Goal: Task Accomplishment & Management: Use online tool/utility

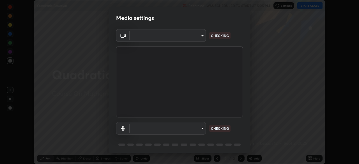
scroll to position [164, 359]
type input "ba13e312339ef8477216ddedc35df2f043033d031c8e6632ccfddaecbc9a7b0e"
click at [201, 126] on body "Erase all Quadratic Equation Recording WAS SCHEDULED TO START AT 5:05 PM Settin…" at bounding box center [179, 82] width 359 height 164
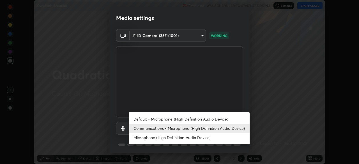
click at [206, 130] on li "Communications - Microphone (High Definition Audio Device)" at bounding box center [189, 128] width 121 height 9
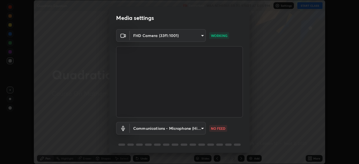
click at [202, 128] on body "Erase all Quadratic Equation Recording WAS SCHEDULED TO START AT 5:05 PM Settin…" at bounding box center [179, 82] width 359 height 164
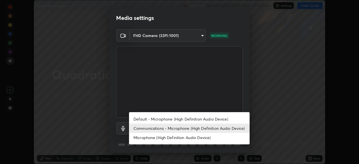
click at [202, 115] on li "Default - Microphone (High Definition Audio Device)" at bounding box center [189, 118] width 121 height 9
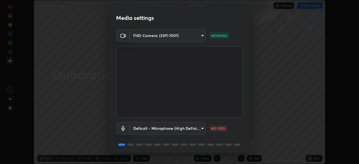
click at [199, 131] on body "Erase all Quadratic Equation Recording WAS SCHEDULED TO START AT 5:05 PM Settin…" at bounding box center [179, 82] width 359 height 164
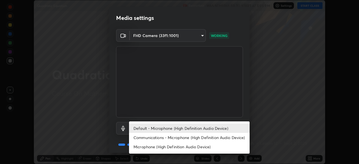
click at [202, 140] on li "Communications - Microphone (High Definition Audio Device)" at bounding box center [189, 137] width 121 height 9
type input "communications"
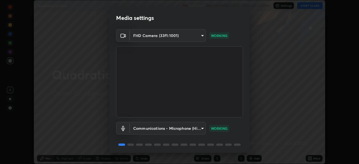
scroll to position [20, 0]
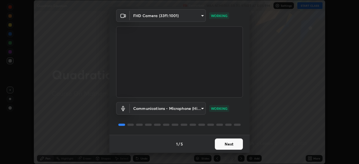
click at [232, 145] on button "Next" at bounding box center [229, 144] width 28 height 11
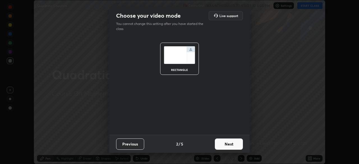
scroll to position [0, 0]
click at [233, 146] on button "Next" at bounding box center [229, 144] width 28 height 11
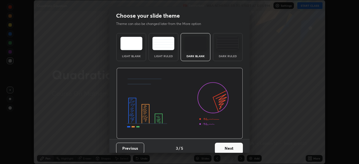
click at [236, 149] on button "Next" at bounding box center [229, 148] width 28 height 11
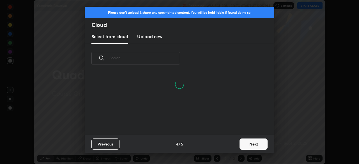
click at [254, 146] on button "Next" at bounding box center [254, 144] width 28 height 11
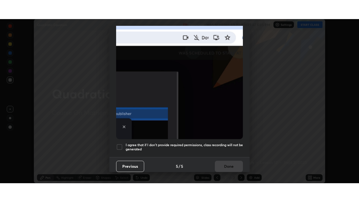
scroll to position [134, 0]
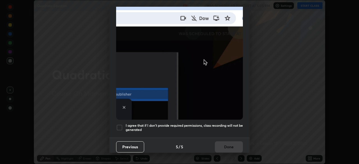
click at [119, 124] on div at bounding box center [119, 127] width 7 height 7
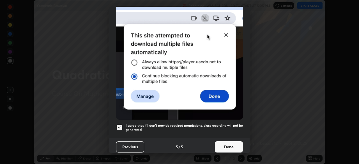
click at [227, 141] on button "Done" at bounding box center [229, 146] width 28 height 11
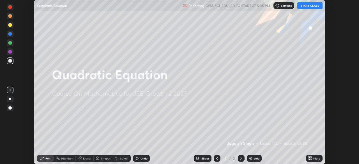
click at [312, 159] on icon at bounding box center [310, 158] width 4 height 4
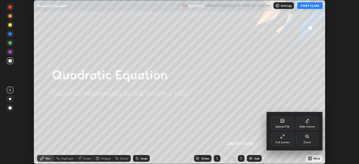
click at [283, 141] on div "Full screen" at bounding box center [282, 142] width 14 height 3
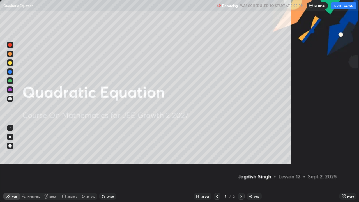
scroll to position [202, 359]
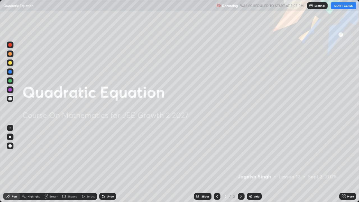
click at [342, 5] on button "START CLASS" at bounding box center [343, 5] width 25 height 7
click at [250, 164] on img at bounding box center [250, 196] width 4 height 4
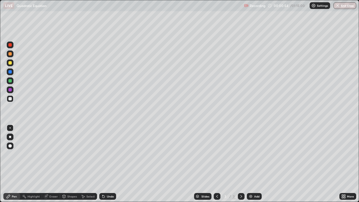
click at [9, 100] on div at bounding box center [9, 98] width 3 height 3
click at [9, 99] on div at bounding box center [9, 98] width 3 height 3
click at [11, 54] on div at bounding box center [9, 53] width 3 height 3
click at [10, 99] on div at bounding box center [9, 98] width 3 height 3
click at [11, 98] on div at bounding box center [9, 98] width 3 height 3
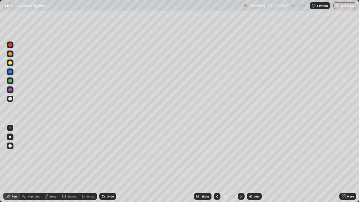
click at [10, 98] on div at bounding box center [9, 98] width 3 height 3
click at [11, 98] on div at bounding box center [9, 98] width 3 height 3
click at [13, 81] on div at bounding box center [10, 80] width 7 height 7
click at [9, 90] on div at bounding box center [9, 89] width 3 height 3
click at [10, 61] on div at bounding box center [9, 62] width 3 height 3
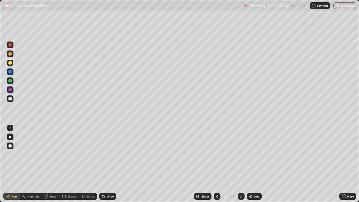
click at [10, 89] on div at bounding box center [9, 89] width 3 height 3
click at [10, 54] on div at bounding box center [9, 53] width 3 height 3
click at [56, 164] on div "Eraser" at bounding box center [53, 196] width 8 height 3
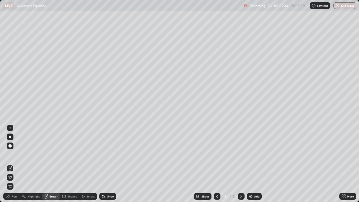
click at [16, 164] on div "Pen" at bounding box center [14, 196] width 5 height 3
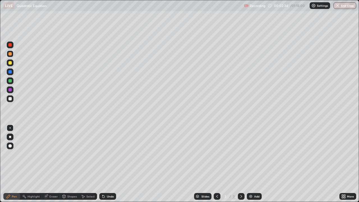
click at [10, 54] on div at bounding box center [9, 53] width 3 height 3
click at [10, 99] on div at bounding box center [9, 98] width 3 height 3
click at [10, 82] on div at bounding box center [9, 80] width 3 height 3
click at [53, 164] on div "Eraser" at bounding box center [51, 196] width 18 height 7
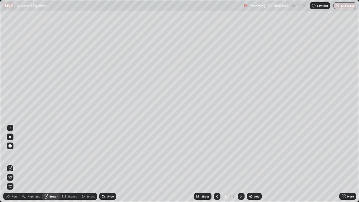
click at [16, 164] on div "Pen" at bounding box center [14, 196] width 5 height 3
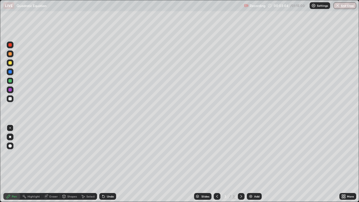
click at [10, 82] on div at bounding box center [9, 80] width 3 height 3
click at [12, 89] on div at bounding box center [10, 89] width 7 height 7
click at [10, 98] on div at bounding box center [9, 98] width 3 height 3
click at [10, 73] on div at bounding box center [9, 71] width 3 height 3
click at [11, 71] on div at bounding box center [9, 71] width 3 height 3
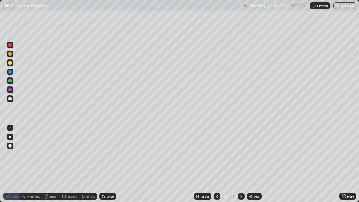
click at [13, 98] on div at bounding box center [10, 98] width 7 height 7
click at [11, 98] on div at bounding box center [9, 98] width 3 height 3
click at [11, 102] on div at bounding box center [10, 98] width 7 height 7
click at [254, 164] on div "Add" at bounding box center [254, 196] width 15 height 7
click at [11, 54] on div at bounding box center [9, 53] width 3 height 3
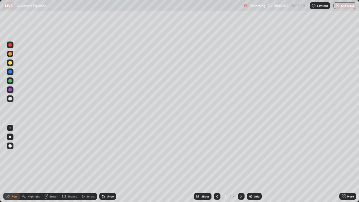
click at [10, 81] on div at bounding box center [9, 80] width 3 height 3
click at [11, 98] on div at bounding box center [9, 98] width 3 height 3
click at [11, 90] on div at bounding box center [9, 89] width 3 height 3
click at [10, 89] on div at bounding box center [9, 89] width 3 height 3
click at [11, 100] on div at bounding box center [9, 98] width 3 height 3
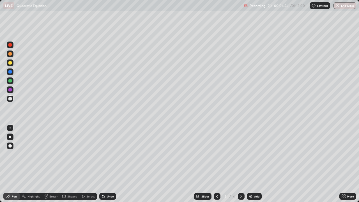
click at [10, 98] on div at bounding box center [9, 98] width 3 height 3
click at [54, 164] on div "Eraser" at bounding box center [53, 196] width 8 height 3
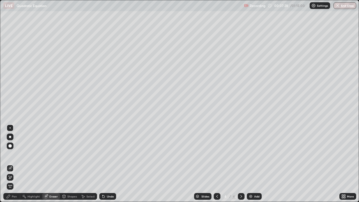
click at [16, 164] on div "Pen" at bounding box center [11, 196] width 17 height 7
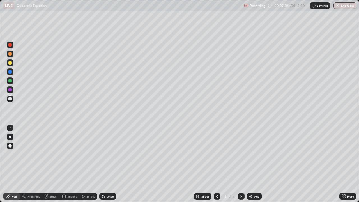
click at [10, 100] on div at bounding box center [9, 98] width 3 height 3
click at [54, 164] on div "Eraser" at bounding box center [53, 196] width 8 height 3
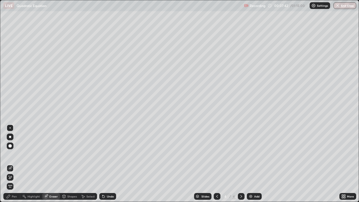
click at [14, 164] on div "Pen" at bounding box center [11, 196] width 17 height 7
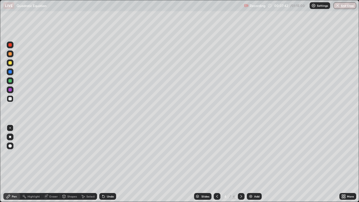
click at [10, 99] on div at bounding box center [9, 98] width 3 height 3
click at [46, 164] on icon at bounding box center [46, 196] width 4 height 4
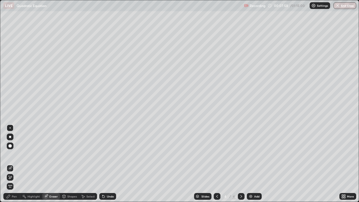
click at [14, 164] on div "Pen" at bounding box center [14, 196] width 5 height 3
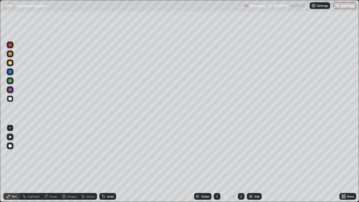
click at [54, 164] on div "Eraser" at bounding box center [53, 196] width 8 height 3
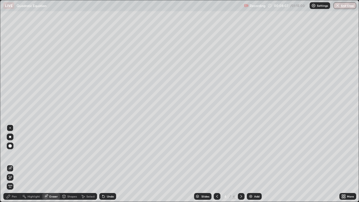
click at [14, 164] on div "Pen" at bounding box center [14, 196] width 5 height 3
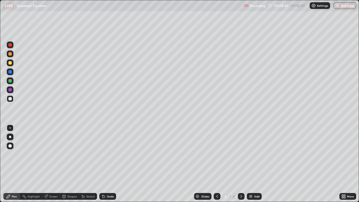
click at [53, 164] on div "Eraser" at bounding box center [53, 196] width 8 height 3
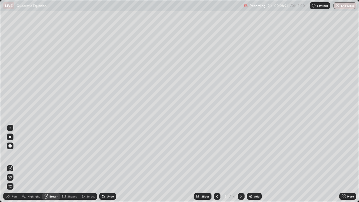
click at [16, 164] on div "Pen" at bounding box center [14, 196] width 5 height 3
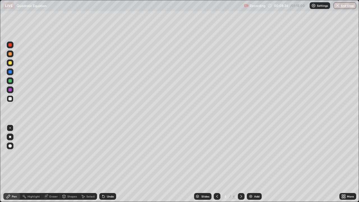
click at [11, 63] on div at bounding box center [9, 62] width 3 height 3
click at [12, 89] on div at bounding box center [10, 89] width 7 height 7
click at [12, 98] on div at bounding box center [10, 98] width 7 height 7
click at [56, 164] on div "Eraser" at bounding box center [53, 196] width 8 height 3
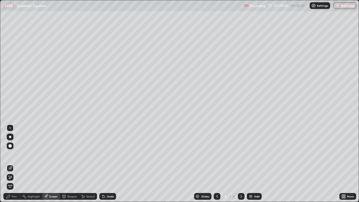
click at [15, 164] on div "Pen" at bounding box center [14, 196] width 5 height 3
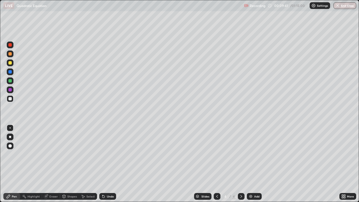
click at [8, 100] on div at bounding box center [10, 98] width 7 height 7
click at [11, 99] on div at bounding box center [9, 98] width 3 height 3
click at [13, 89] on div at bounding box center [10, 89] width 7 height 7
click at [13, 98] on div at bounding box center [10, 98] width 7 height 7
click at [254, 164] on div "Add" at bounding box center [254, 196] width 15 height 7
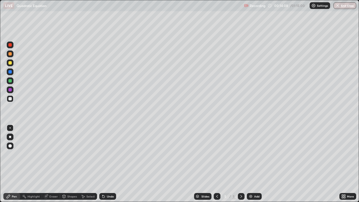
click at [10, 99] on div at bounding box center [9, 98] width 3 height 3
click at [10, 98] on div at bounding box center [9, 98] width 3 height 3
click at [11, 100] on div at bounding box center [9, 98] width 3 height 3
click at [11, 99] on div at bounding box center [9, 98] width 3 height 3
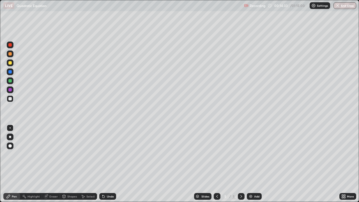
click at [12, 63] on div at bounding box center [10, 62] width 7 height 7
click at [10, 98] on div at bounding box center [9, 98] width 3 height 3
click at [11, 62] on div at bounding box center [9, 62] width 3 height 3
click at [11, 97] on div at bounding box center [9, 98] width 3 height 3
click at [10, 99] on div at bounding box center [9, 98] width 3 height 3
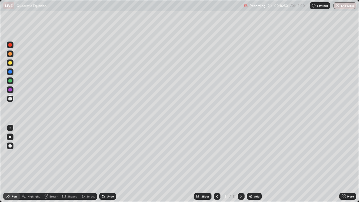
click at [10, 98] on div at bounding box center [9, 98] width 3 height 3
click at [11, 63] on div at bounding box center [9, 62] width 3 height 3
click at [53, 164] on div "Eraser" at bounding box center [51, 196] width 18 height 7
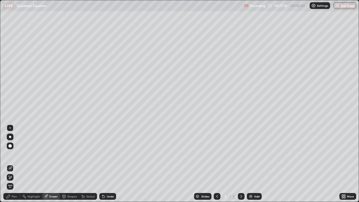
click at [16, 164] on div "Pen" at bounding box center [11, 196] width 17 height 7
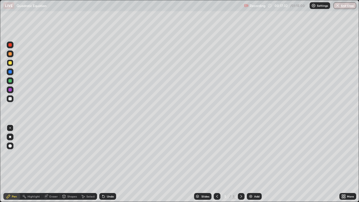
click at [11, 91] on div at bounding box center [9, 89] width 3 height 3
click at [11, 98] on div at bounding box center [9, 98] width 3 height 3
click at [13, 83] on div at bounding box center [10, 80] width 7 height 7
click at [12, 98] on div at bounding box center [10, 98] width 7 height 7
click at [248, 164] on img at bounding box center [250, 196] width 4 height 4
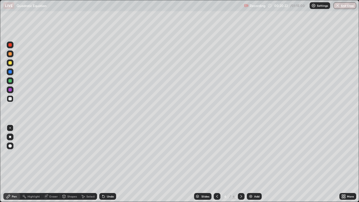
click at [9, 100] on div at bounding box center [9, 98] width 3 height 3
click at [217, 164] on icon at bounding box center [217, 196] width 4 height 4
click at [241, 164] on icon at bounding box center [241, 196] width 4 height 4
click at [10, 81] on div at bounding box center [9, 80] width 3 height 3
click at [12, 63] on div at bounding box center [10, 62] width 7 height 7
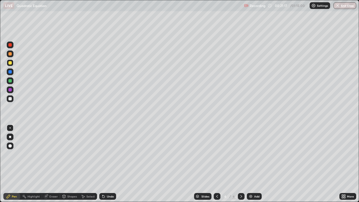
click at [10, 99] on div at bounding box center [9, 98] width 3 height 3
click at [254, 24] on icon at bounding box center [256, 24] width 4 height 4
click at [10, 55] on div at bounding box center [9, 53] width 3 height 3
click at [10, 100] on div at bounding box center [9, 98] width 3 height 3
click at [57, 164] on div "Eraser" at bounding box center [51, 196] width 18 height 7
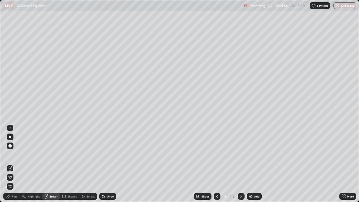
click at [17, 164] on div "Pen" at bounding box center [11, 196] width 17 height 7
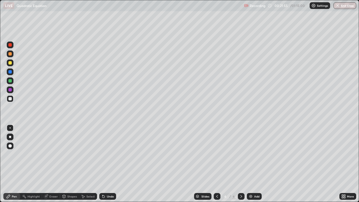
click at [12, 98] on div at bounding box center [10, 98] width 7 height 7
click at [58, 164] on div "Eraser" at bounding box center [51, 196] width 18 height 7
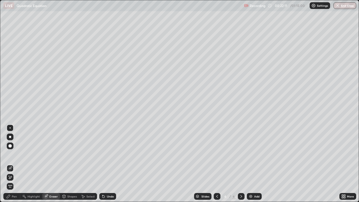
click at [10, 164] on icon at bounding box center [8, 196] width 4 height 4
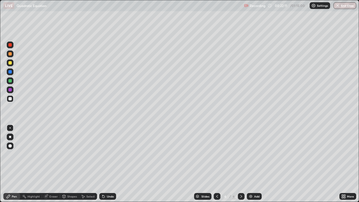
click at [10, 101] on div at bounding box center [10, 98] width 7 height 7
click at [251, 164] on img at bounding box center [250, 196] width 4 height 4
click at [10, 100] on div at bounding box center [9, 98] width 3 height 3
click at [10, 99] on div at bounding box center [9, 98] width 3 height 3
click at [10, 63] on div at bounding box center [9, 62] width 3 height 3
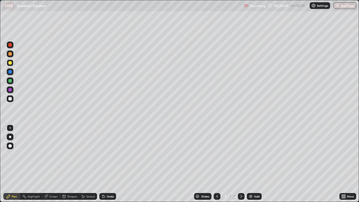
click at [217, 164] on icon at bounding box center [217, 196] width 4 height 4
click at [238, 164] on div at bounding box center [241, 196] width 7 height 11
click at [10, 99] on div at bounding box center [9, 98] width 3 height 3
click at [10, 63] on div at bounding box center [9, 62] width 3 height 3
click at [9, 100] on div at bounding box center [9, 98] width 3 height 3
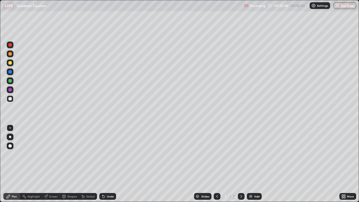
click at [13, 80] on div at bounding box center [10, 80] width 7 height 7
click at [10, 91] on div at bounding box center [9, 89] width 3 height 3
click at [10, 54] on div at bounding box center [9, 53] width 3 height 3
click at [12, 100] on div at bounding box center [10, 98] width 7 height 7
click at [12, 56] on div at bounding box center [10, 53] width 7 height 7
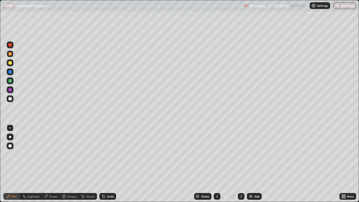
click at [11, 99] on div at bounding box center [9, 98] width 3 height 3
click at [10, 56] on div at bounding box center [10, 53] width 7 height 7
click at [11, 100] on div at bounding box center [9, 98] width 3 height 3
click at [11, 98] on div at bounding box center [9, 98] width 3 height 3
click at [57, 164] on div "Eraser" at bounding box center [53, 196] width 8 height 3
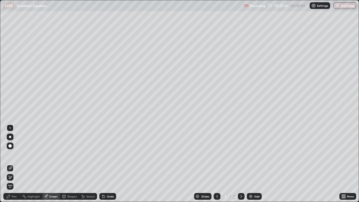
click at [15, 164] on div "Pen" at bounding box center [14, 196] width 5 height 3
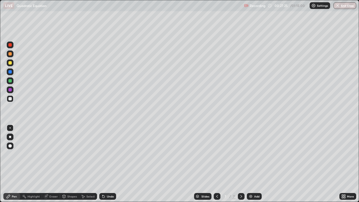
click at [13, 97] on div at bounding box center [10, 98] width 7 height 7
click at [10, 72] on div at bounding box center [9, 71] width 3 height 3
click at [254, 164] on div "Add" at bounding box center [254, 196] width 15 height 7
click at [11, 99] on div at bounding box center [9, 98] width 3 height 3
click at [10, 98] on div at bounding box center [9, 98] width 3 height 3
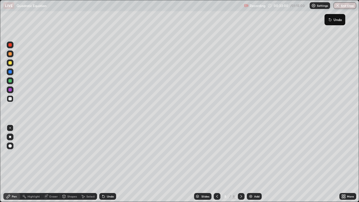
click at [329, 19] on icon at bounding box center [330, 20] width 2 height 2
click at [11, 97] on div at bounding box center [9, 98] width 3 height 3
click at [214, 164] on div at bounding box center [217, 196] width 7 height 7
click at [238, 164] on div at bounding box center [241, 196] width 7 height 7
click at [11, 54] on div at bounding box center [9, 53] width 3 height 3
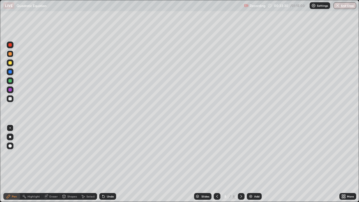
click at [216, 164] on div at bounding box center [217, 196] width 7 height 7
click at [241, 164] on icon at bounding box center [241, 196] width 4 height 4
click at [217, 164] on icon at bounding box center [217, 196] width 4 height 4
click at [241, 164] on icon at bounding box center [241, 196] width 2 height 3
click at [10, 81] on div at bounding box center [9, 80] width 3 height 3
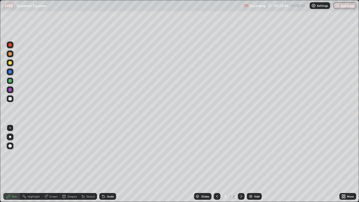
click at [10, 89] on div at bounding box center [9, 89] width 3 height 3
click at [10, 98] on div at bounding box center [9, 98] width 3 height 3
click at [13, 81] on div at bounding box center [10, 80] width 7 height 7
click at [12, 99] on div at bounding box center [10, 98] width 7 height 7
click at [13, 98] on div at bounding box center [10, 98] width 7 height 7
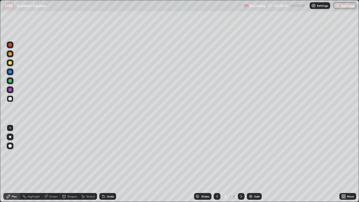
click at [11, 102] on div at bounding box center [10, 98] width 7 height 7
click at [12, 102] on div at bounding box center [10, 98] width 7 height 9
click at [250, 164] on img at bounding box center [250, 196] width 4 height 4
click at [11, 99] on div at bounding box center [9, 98] width 3 height 3
click at [10, 54] on div at bounding box center [9, 53] width 3 height 3
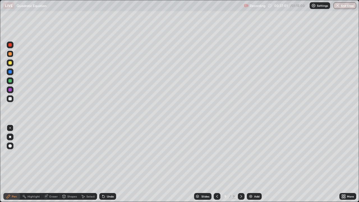
click at [10, 98] on div at bounding box center [9, 98] width 3 height 3
click at [11, 62] on div at bounding box center [9, 62] width 3 height 3
click at [11, 97] on div at bounding box center [10, 98] width 7 height 7
click at [217, 164] on icon at bounding box center [217, 196] width 4 height 4
click at [241, 164] on icon at bounding box center [241, 196] width 4 height 4
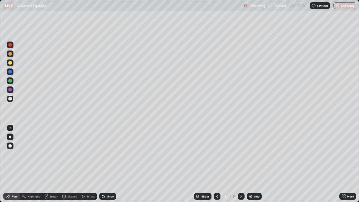
click at [56, 164] on div "Eraser" at bounding box center [53, 196] width 8 height 3
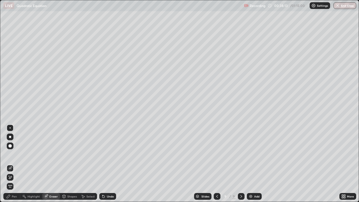
click at [18, 164] on div "Pen" at bounding box center [11, 196] width 17 height 7
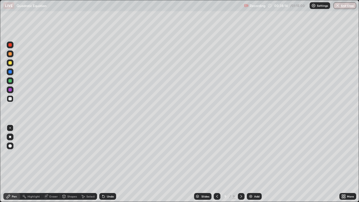
click at [10, 72] on div at bounding box center [9, 71] width 3 height 3
click at [11, 100] on div at bounding box center [9, 98] width 3 height 3
click at [10, 99] on div at bounding box center [9, 98] width 3 height 3
click at [11, 82] on div at bounding box center [9, 80] width 3 height 3
click at [11, 98] on div at bounding box center [9, 98] width 3 height 3
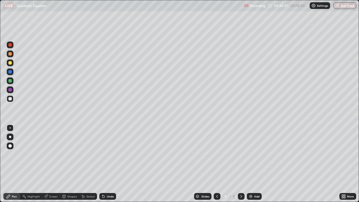
click at [55, 164] on div "Eraser" at bounding box center [53, 196] width 8 height 3
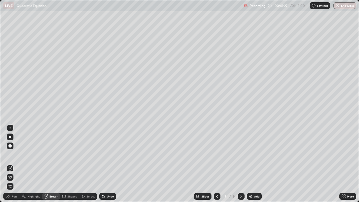
click at [250, 164] on img at bounding box center [250, 196] width 4 height 4
click at [15, 164] on div "Pen" at bounding box center [14, 196] width 5 height 3
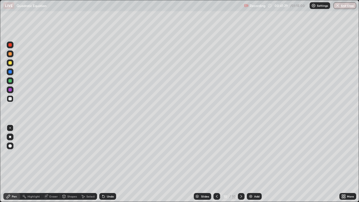
click at [9, 99] on div at bounding box center [9, 98] width 3 height 3
click at [11, 64] on div at bounding box center [9, 62] width 3 height 3
click at [11, 63] on div at bounding box center [9, 62] width 3 height 3
click at [11, 62] on div at bounding box center [9, 62] width 3 height 3
click at [9, 99] on div at bounding box center [9, 98] width 3 height 3
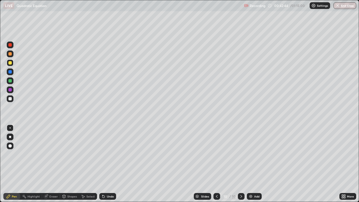
click at [10, 98] on div at bounding box center [9, 98] width 3 height 3
click at [11, 80] on div at bounding box center [9, 80] width 3 height 3
click at [11, 98] on div at bounding box center [9, 98] width 3 height 3
click at [12, 82] on div at bounding box center [10, 80] width 7 height 7
click at [8, 100] on div at bounding box center [9, 98] width 3 height 3
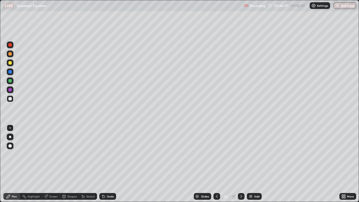
click at [10, 100] on div at bounding box center [9, 98] width 3 height 3
click at [11, 80] on div at bounding box center [9, 80] width 3 height 3
click at [10, 80] on div at bounding box center [9, 80] width 3 height 3
click at [10, 98] on div at bounding box center [9, 98] width 3 height 3
click at [52, 164] on div "Eraser" at bounding box center [53, 196] width 8 height 3
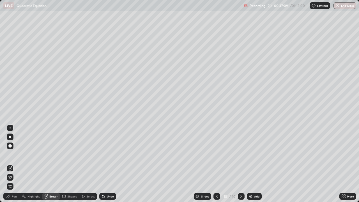
click at [16, 164] on div "Pen" at bounding box center [14, 196] width 5 height 3
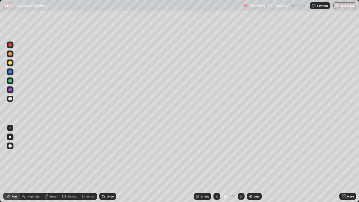
click at [10, 88] on div at bounding box center [9, 89] width 3 height 3
click at [9, 101] on div at bounding box center [10, 98] width 7 height 7
click at [10, 99] on div at bounding box center [9, 98] width 3 height 3
click at [250, 164] on img at bounding box center [250, 196] width 4 height 4
click at [10, 100] on div at bounding box center [9, 98] width 3 height 3
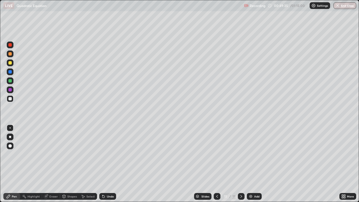
click at [12, 98] on div at bounding box center [10, 98] width 7 height 7
click at [10, 98] on div at bounding box center [9, 98] width 3 height 3
click at [52, 164] on div "Eraser" at bounding box center [51, 196] width 18 height 7
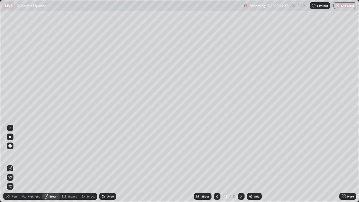
click at [17, 164] on div "Pen" at bounding box center [11, 196] width 17 height 7
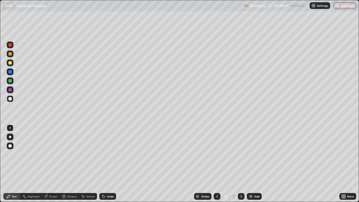
click at [10, 101] on div at bounding box center [10, 98] width 7 height 7
click at [56, 164] on div "Eraser" at bounding box center [51, 196] width 18 height 7
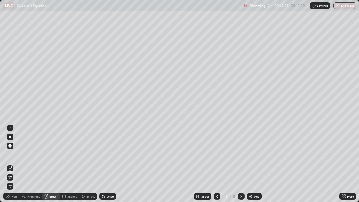
click at [16, 164] on div "Pen" at bounding box center [11, 196] width 17 height 7
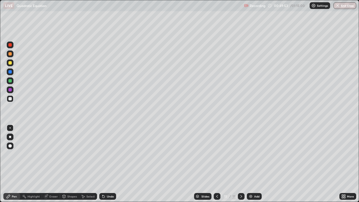
click at [10, 99] on div at bounding box center [9, 98] width 3 height 3
click at [11, 98] on div at bounding box center [9, 98] width 3 height 3
click at [53, 164] on div "Eraser" at bounding box center [53, 196] width 8 height 3
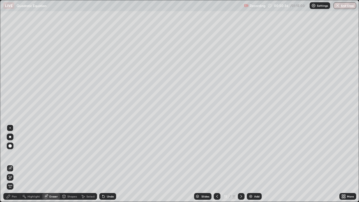
click at [19, 164] on div "Pen" at bounding box center [11, 196] width 17 height 7
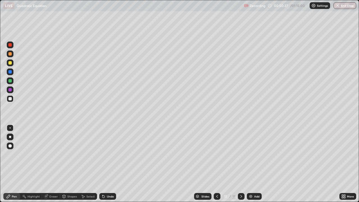
click at [10, 101] on div at bounding box center [10, 98] width 7 height 7
click at [52, 164] on div "Eraser" at bounding box center [53, 196] width 8 height 3
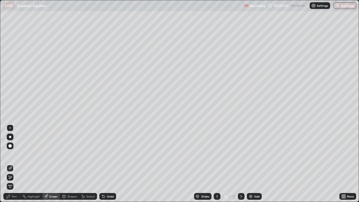
click at [10, 164] on icon at bounding box center [8, 196] width 4 height 4
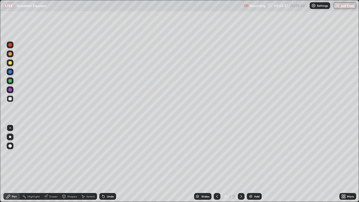
click at [12, 99] on div at bounding box center [10, 98] width 7 height 7
click at [53, 164] on div "Eraser" at bounding box center [51, 196] width 18 height 7
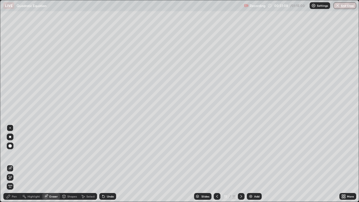
click at [17, 164] on div "Pen" at bounding box center [11, 196] width 17 height 7
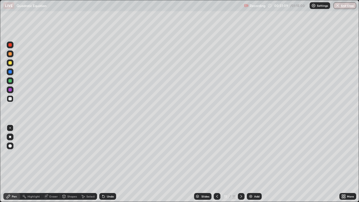
click at [10, 99] on div at bounding box center [9, 98] width 3 height 3
click at [10, 98] on div at bounding box center [9, 98] width 3 height 3
click at [56, 164] on div "Eraser" at bounding box center [53, 196] width 8 height 3
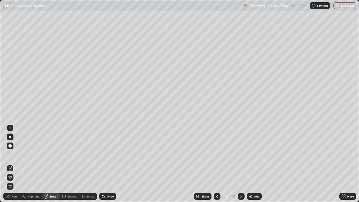
click at [14, 164] on div "Pen" at bounding box center [11, 196] width 17 height 7
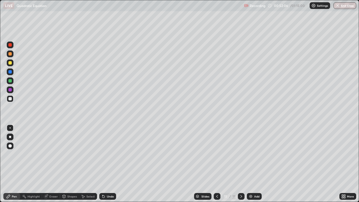
click at [12, 99] on div at bounding box center [10, 98] width 7 height 7
click at [12, 83] on div at bounding box center [10, 80] width 7 height 7
click at [11, 84] on div at bounding box center [10, 80] width 7 height 7
click at [249, 164] on div "Add" at bounding box center [254, 196] width 15 height 7
click at [11, 99] on div at bounding box center [9, 98] width 3 height 3
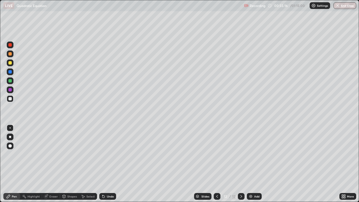
click at [10, 64] on div at bounding box center [9, 62] width 3 height 3
click at [11, 98] on div at bounding box center [9, 98] width 3 height 3
click at [10, 54] on div at bounding box center [9, 53] width 3 height 3
click at [10, 90] on div at bounding box center [9, 89] width 3 height 3
click at [10, 99] on div at bounding box center [9, 98] width 3 height 3
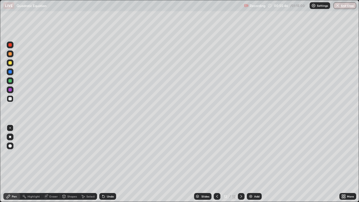
click at [11, 81] on div at bounding box center [9, 80] width 3 height 3
click at [10, 100] on div at bounding box center [9, 98] width 3 height 3
click at [10, 63] on div at bounding box center [9, 62] width 3 height 3
click at [10, 99] on div at bounding box center [9, 98] width 3 height 3
click at [55, 164] on div "Eraser" at bounding box center [53, 196] width 8 height 3
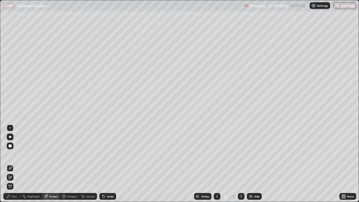
click at [15, 164] on div "Pen" at bounding box center [14, 196] width 5 height 3
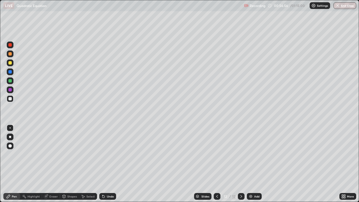
click at [10, 101] on div at bounding box center [10, 98] width 7 height 7
click at [12, 98] on div at bounding box center [10, 98] width 7 height 7
click at [11, 102] on div at bounding box center [10, 98] width 7 height 7
click at [11, 101] on div at bounding box center [10, 98] width 7 height 7
click at [251, 164] on img at bounding box center [250, 196] width 4 height 4
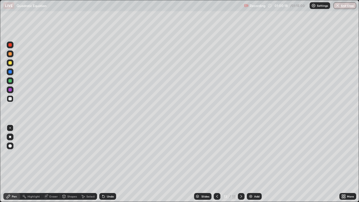
click at [11, 99] on div at bounding box center [9, 98] width 3 height 3
click at [11, 54] on div at bounding box center [9, 53] width 3 height 3
click at [10, 81] on div at bounding box center [9, 80] width 3 height 3
click at [217, 164] on icon at bounding box center [217, 196] width 4 height 4
click at [240, 164] on div at bounding box center [241, 196] width 7 height 7
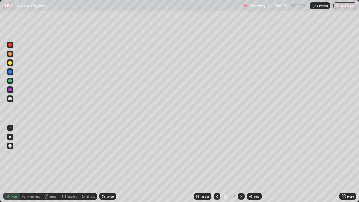
click at [217, 164] on icon at bounding box center [217, 196] width 4 height 4
click at [239, 164] on icon at bounding box center [241, 196] width 4 height 4
click at [11, 90] on div at bounding box center [9, 89] width 3 height 3
click at [10, 98] on div at bounding box center [9, 98] width 3 height 3
click at [214, 164] on div at bounding box center [217, 196] width 7 height 7
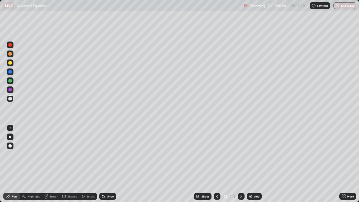
click at [240, 164] on icon at bounding box center [241, 196] width 2 height 3
click at [217, 164] on icon at bounding box center [217, 196] width 4 height 4
click at [240, 164] on icon at bounding box center [241, 196] width 4 height 4
click at [11, 98] on div at bounding box center [9, 98] width 3 height 3
click at [9, 81] on div at bounding box center [9, 80] width 3 height 3
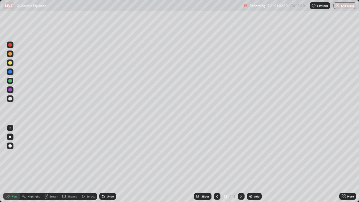
click at [11, 100] on div at bounding box center [9, 98] width 3 height 3
click at [8, 91] on div at bounding box center [9, 89] width 3 height 3
click at [12, 98] on div at bounding box center [10, 98] width 7 height 7
click at [249, 164] on img at bounding box center [250, 196] width 4 height 4
click at [11, 98] on div at bounding box center [9, 98] width 3 height 3
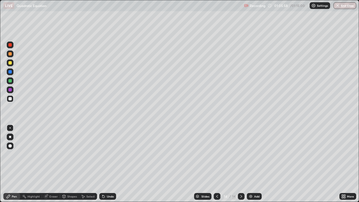
click at [11, 99] on div at bounding box center [9, 98] width 3 height 3
click at [47, 164] on div "Eraser" at bounding box center [51, 196] width 18 height 7
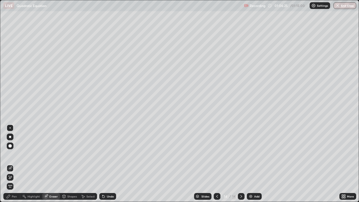
click at [14, 164] on div "Pen" at bounding box center [11, 196] width 17 height 7
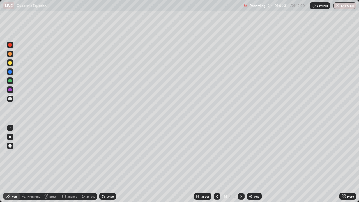
click at [55, 164] on div "Eraser" at bounding box center [51, 196] width 18 height 7
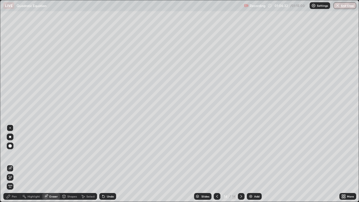
click at [15, 164] on div "Pen" at bounding box center [14, 196] width 5 height 3
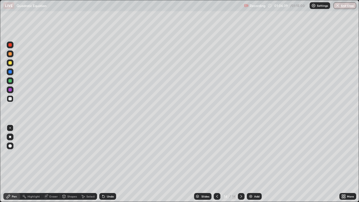
click at [10, 64] on div at bounding box center [9, 62] width 3 height 3
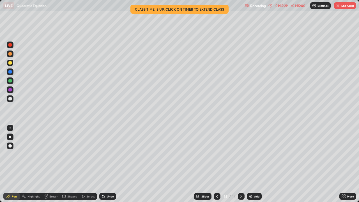
click at [344, 5] on button "End Class" at bounding box center [345, 5] width 22 height 7
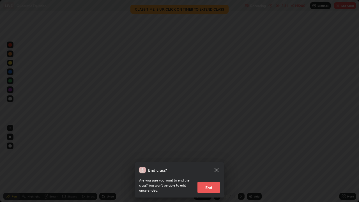
click at [204, 164] on button "End" at bounding box center [208, 187] width 22 height 11
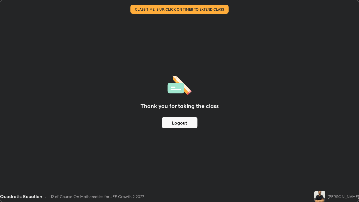
click at [204, 164] on div "Thank you for taking the class Logout" at bounding box center [179, 100] width 358 height 201
click at [281, 144] on div "Thank you for taking the class Logout" at bounding box center [179, 100] width 358 height 201
click at [190, 123] on button "Logout" at bounding box center [180, 122] width 36 height 11
click at [186, 123] on button "Logout" at bounding box center [180, 122] width 36 height 11
click at [187, 124] on button "Logout" at bounding box center [180, 122] width 36 height 11
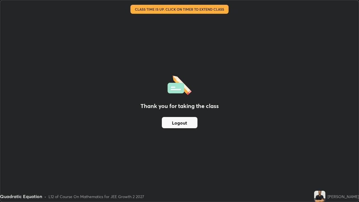
click at [187, 124] on button "Logout" at bounding box center [180, 122] width 36 height 11
click at [188, 125] on button "Logout" at bounding box center [180, 122] width 36 height 11
